Goal: Book appointment/travel/reservation

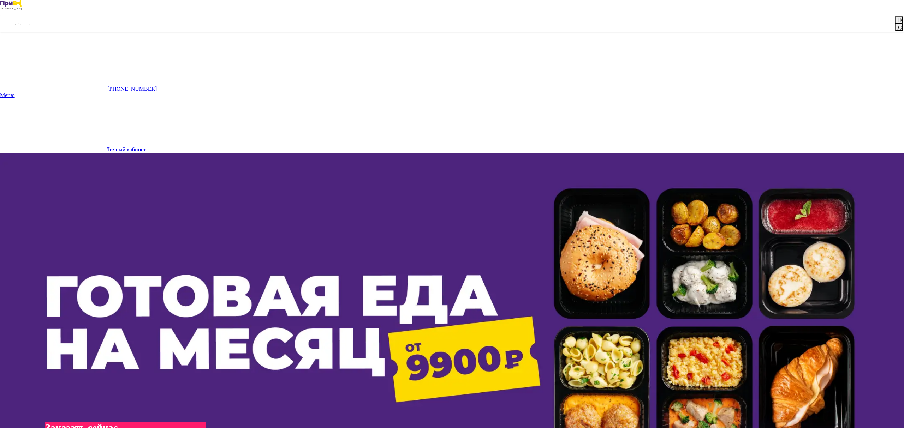
click at [895, 31] on button "Да" at bounding box center [899, 27] width 8 height 7
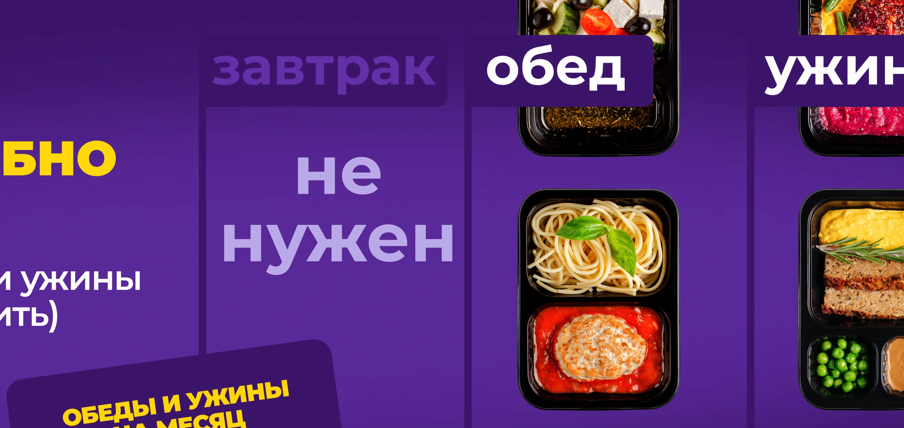
scroll to position [599, 0]
